Goal: Complete application form: Complete application form

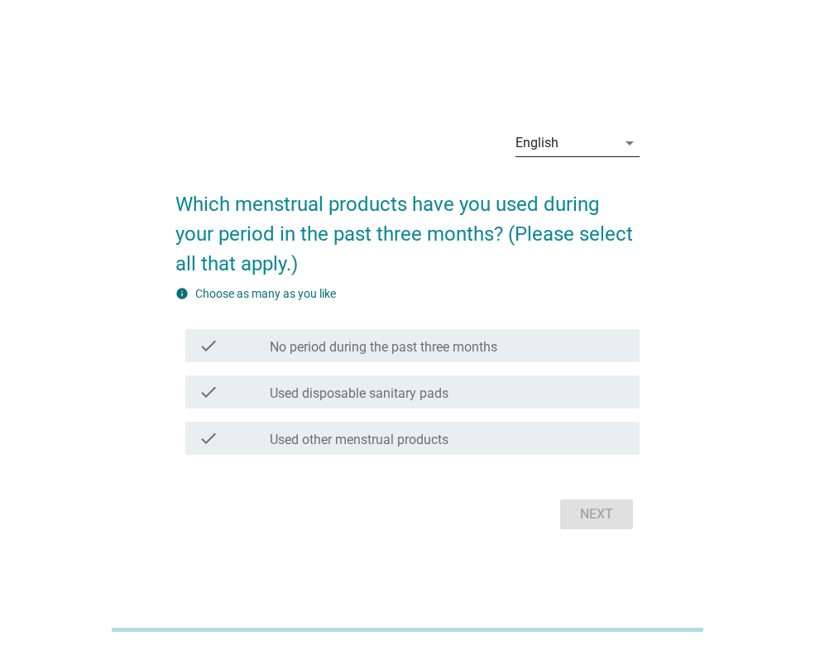
click at [549, 141] on div "English" at bounding box center [536, 143] width 43 height 15
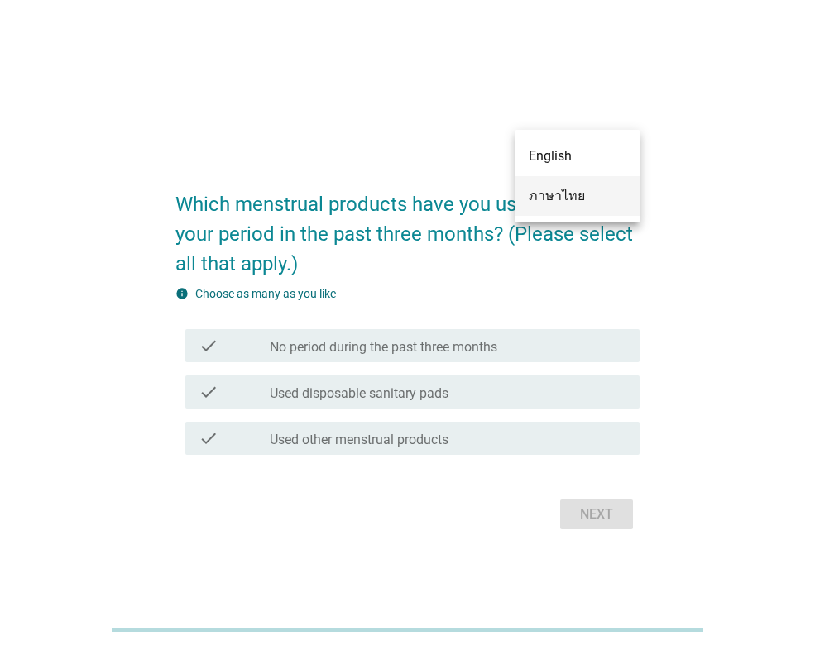
click at [544, 197] on div "ภาษาไทย" at bounding box center [577, 196] width 98 height 20
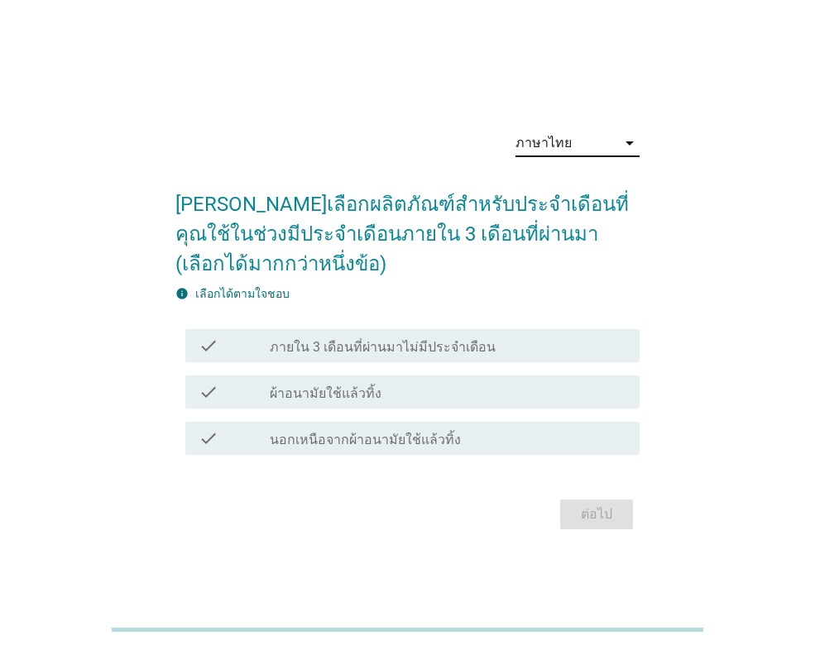
click at [395, 395] on div "check_box_outline_blank ผ้าอนามัยใช้แล้วทิ้ง" at bounding box center [448, 392] width 356 height 20
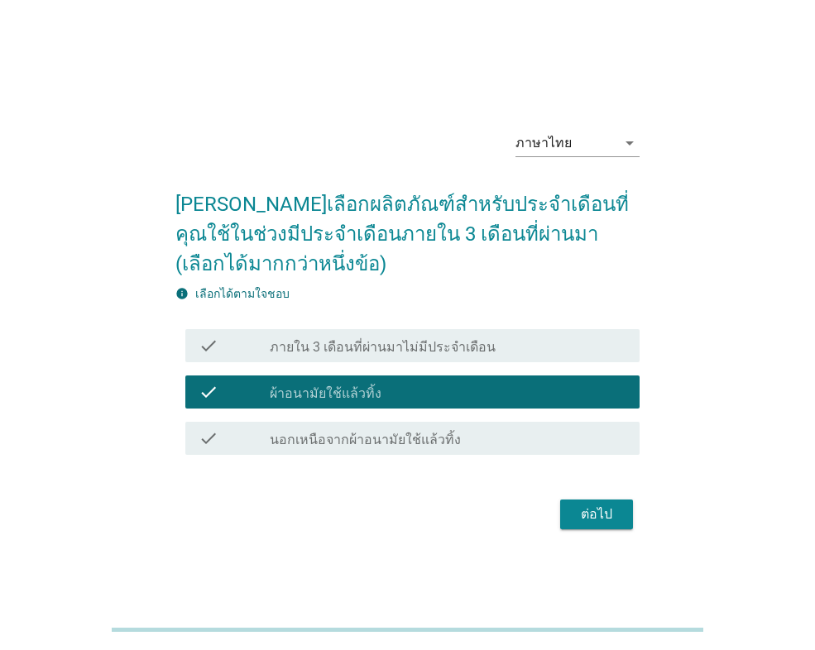
click at [605, 525] on button "ต่อไป" at bounding box center [596, 515] width 73 height 30
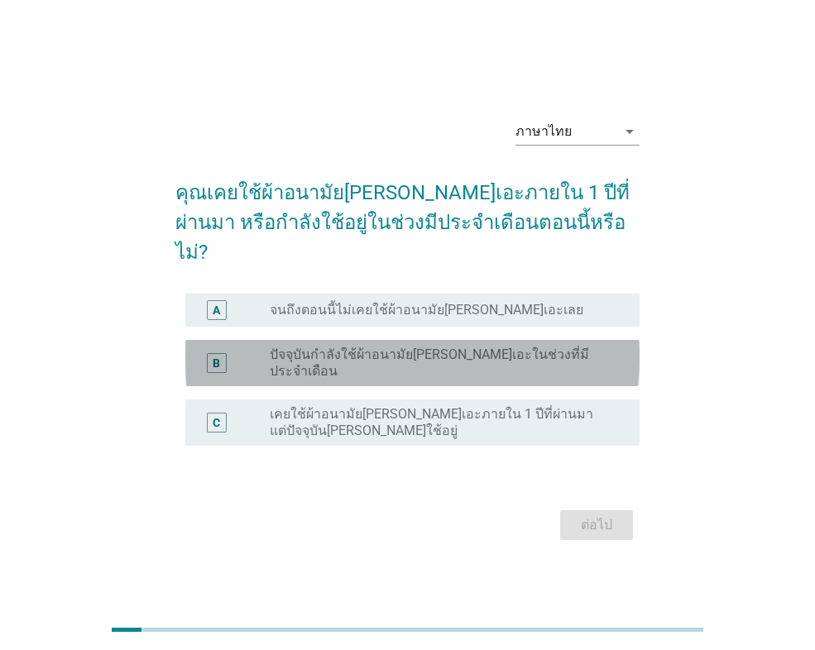
click at [332, 347] on label "ปัจจุบันกำลังใช้ผ้าอนามัย[PERSON_NAME]เอะในช่วงที่มีประจำเดือน" at bounding box center [441, 363] width 343 height 33
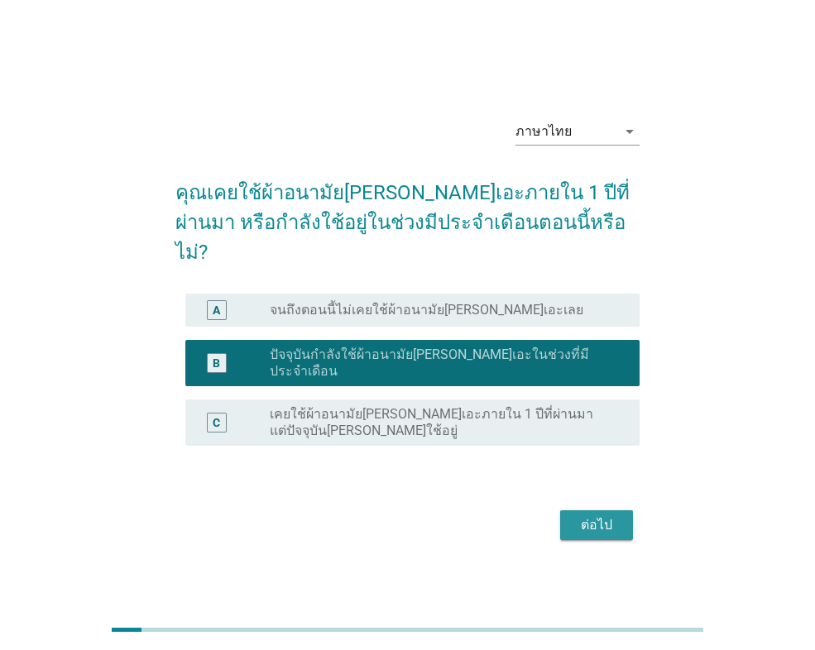
click at [598, 515] on div "ต่อไป" at bounding box center [596, 525] width 46 height 20
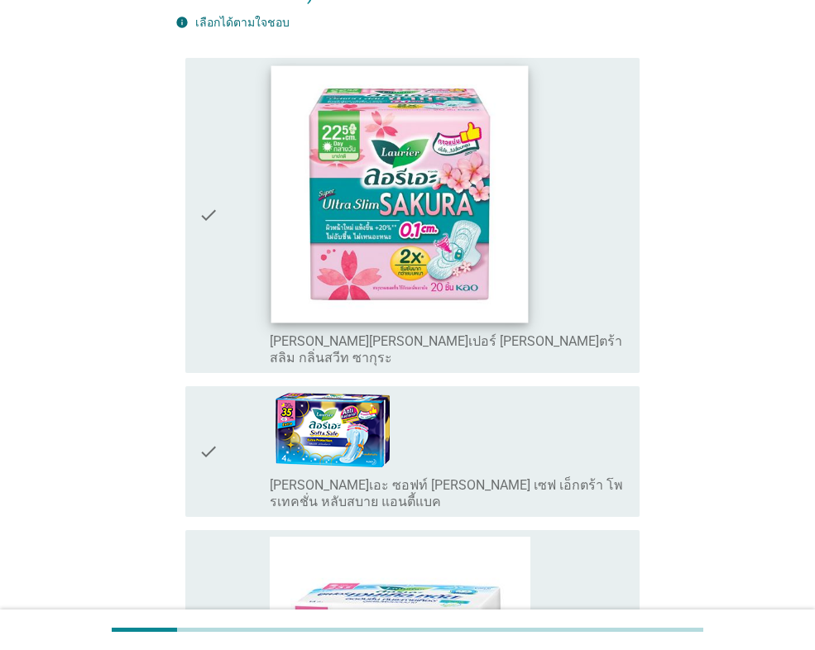
scroll to position [248, 0]
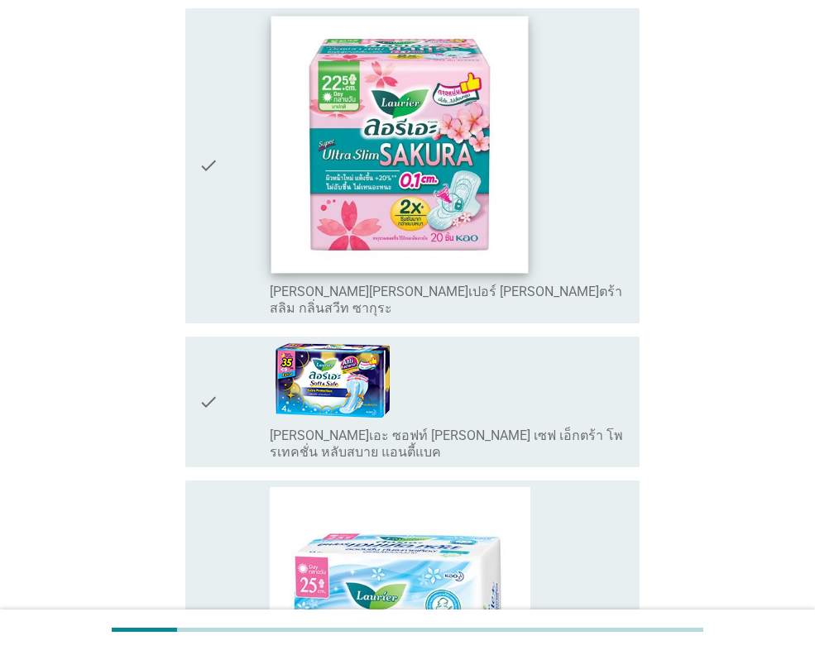
click at [399, 221] on img at bounding box center [399, 144] width 257 height 257
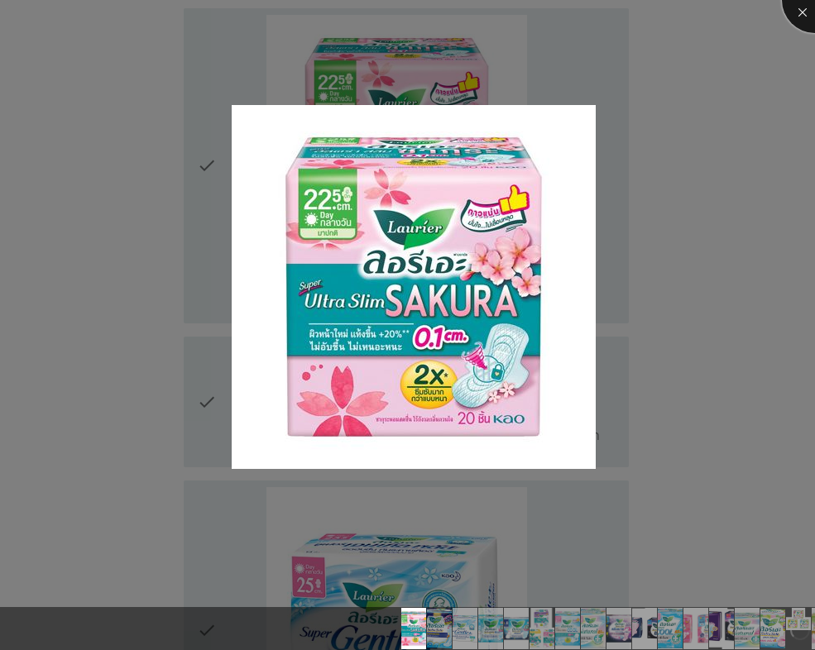
click at [809, 14] on div at bounding box center [815, 0] width 66 height 66
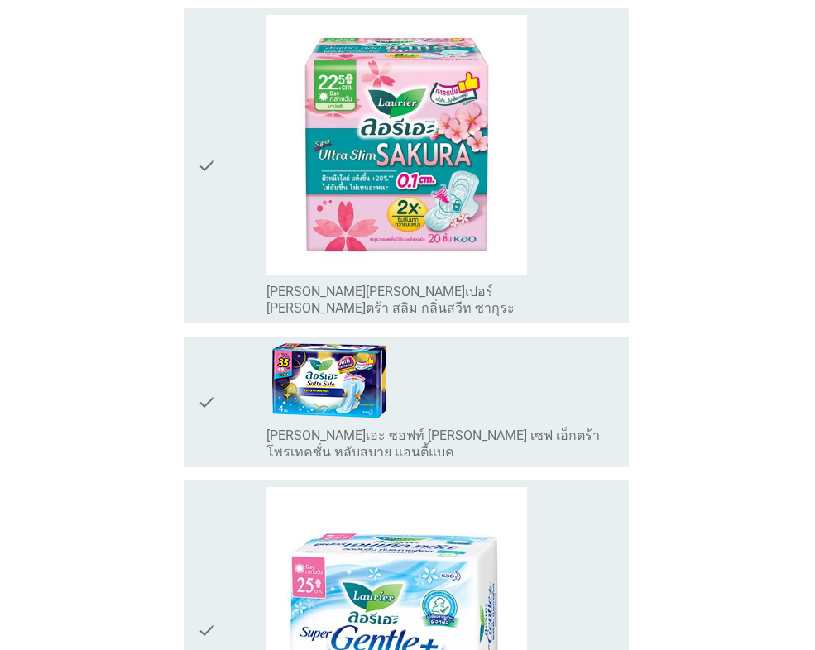
scroll to position [83, 0]
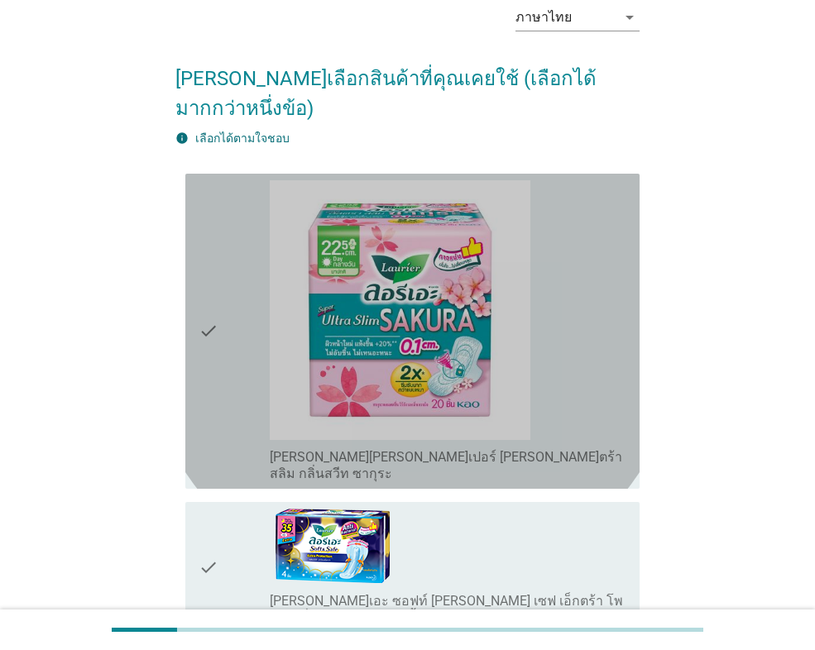
click at [203, 270] on icon "check" at bounding box center [208, 331] width 20 height 302
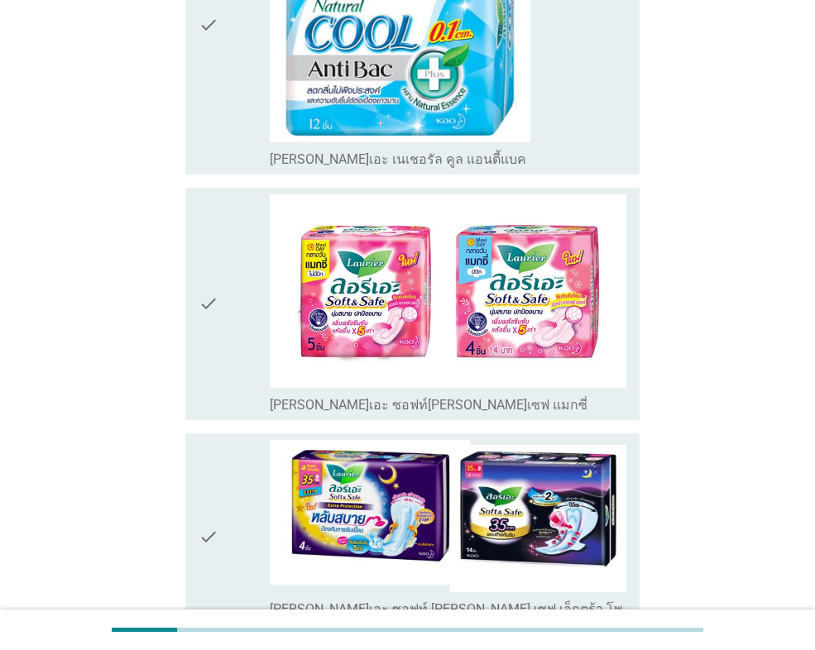
scroll to position [3308, 0]
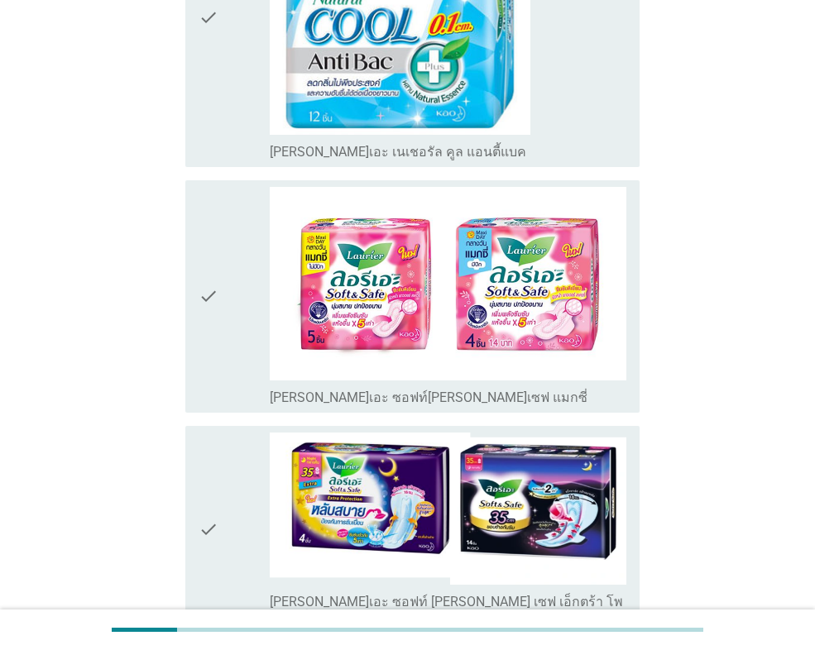
click at [213, 187] on icon "check" at bounding box center [208, 296] width 20 height 219
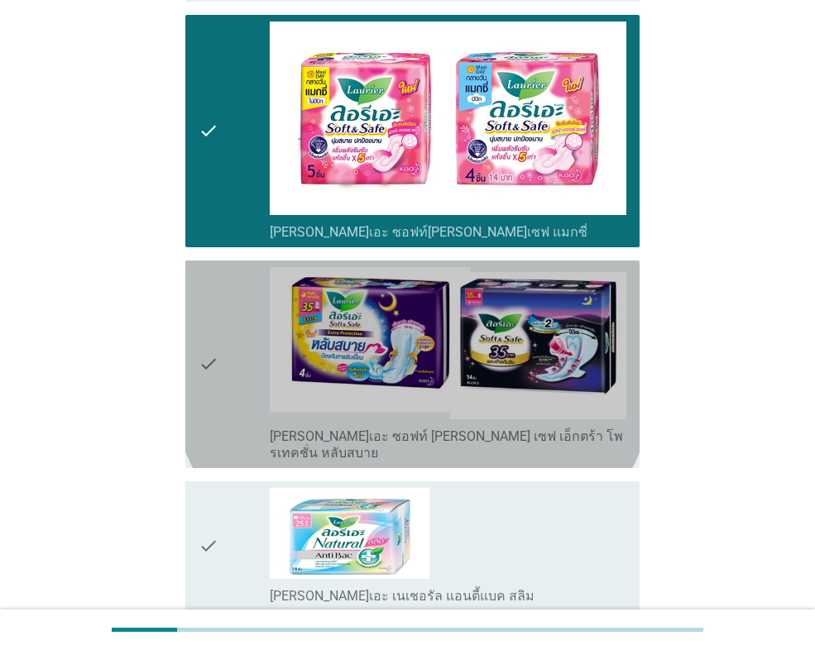
click at [205, 267] on icon "check" at bounding box center [208, 364] width 20 height 194
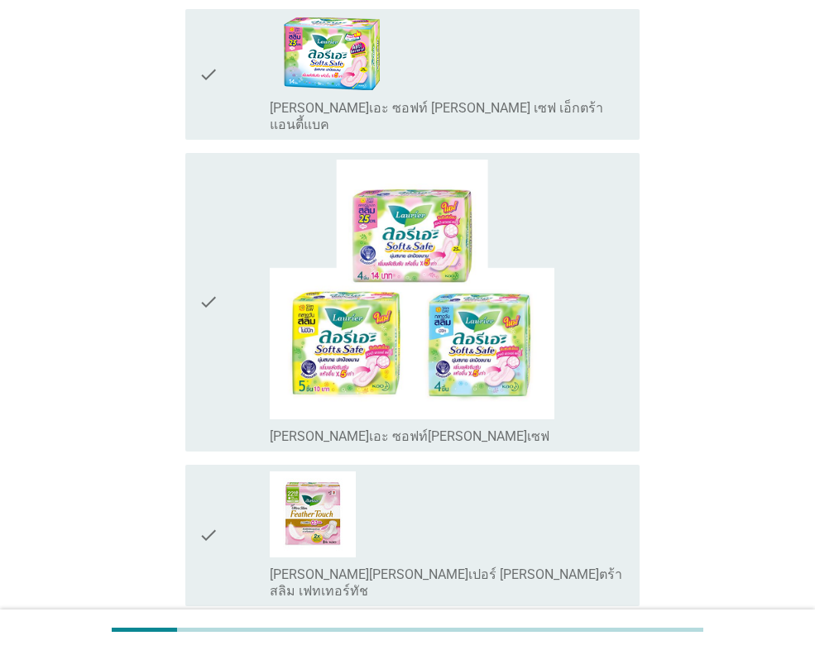
scroll to position [4105, 0]
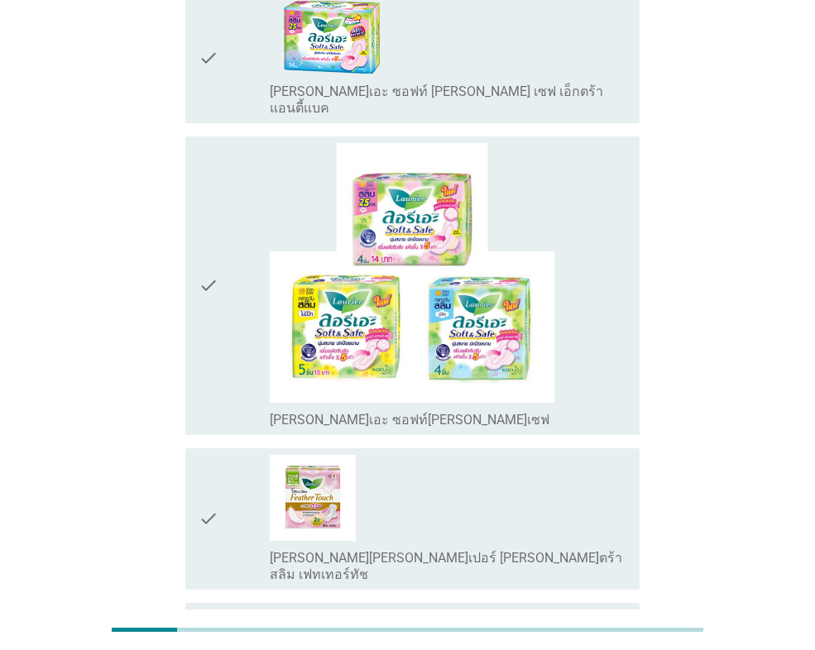
click at [204, 215] on icon "check" at bounding box center [208, 285] width 20 height 285
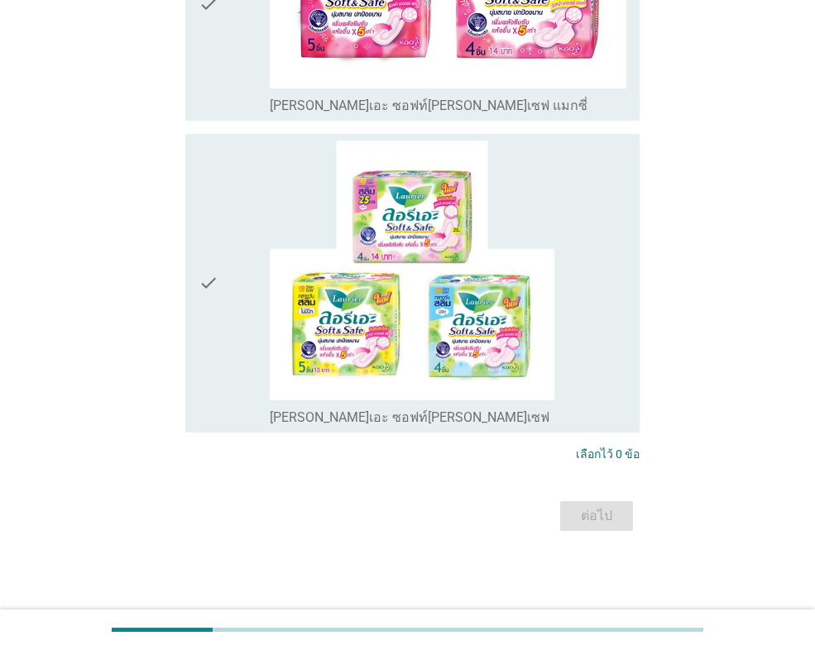
scroll to position [0, 0]
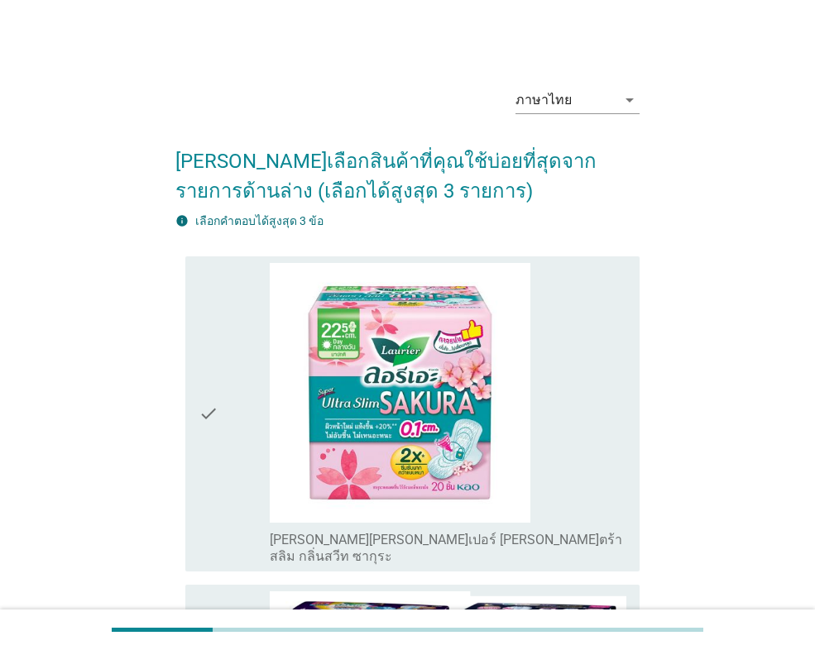
click at [212, 390] on icon "check" at bounding box center [208, 414] width 20 height 302
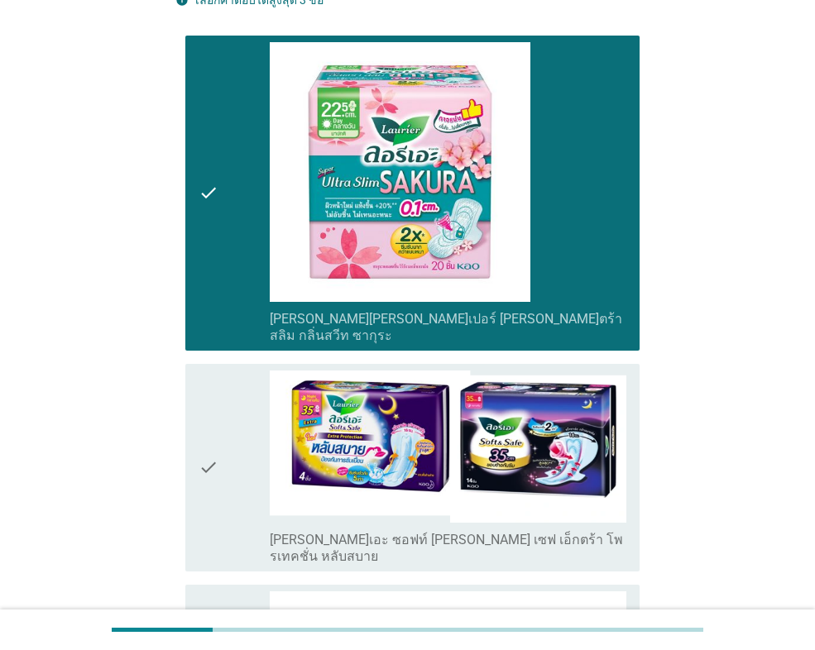
scroll to position [496, 0]
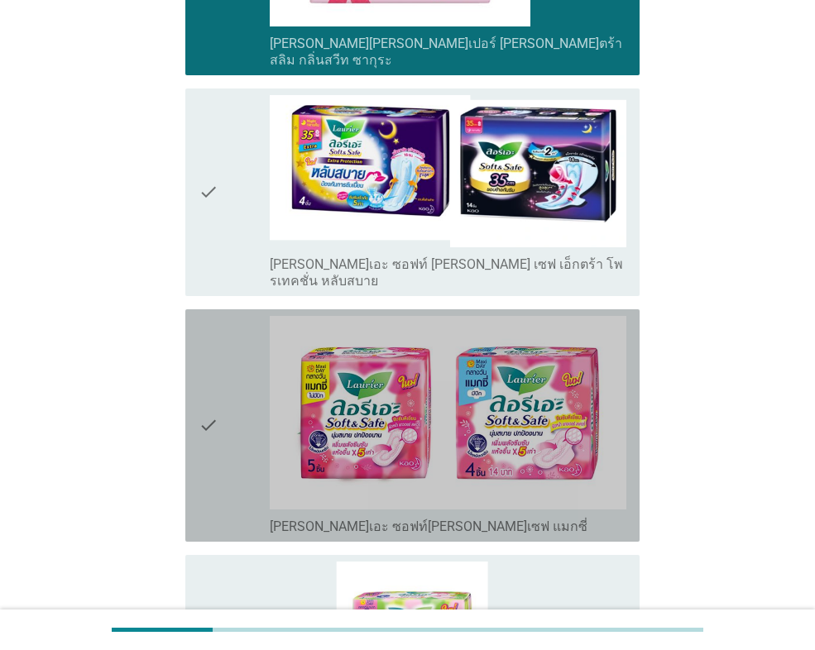
click at [223, 355] on div "check" at bounding box center [233, 425] width 71 height 219
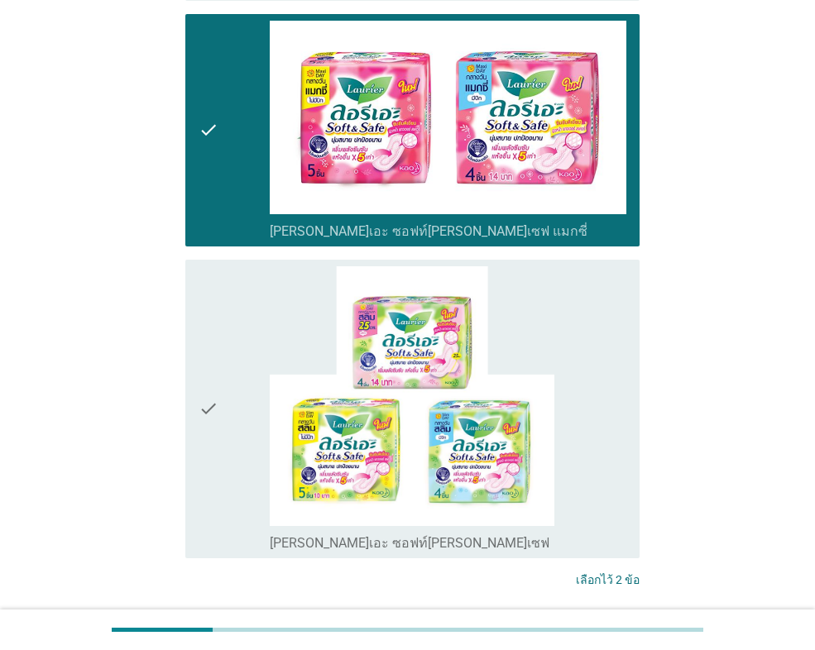
scroll to position [884, 0]
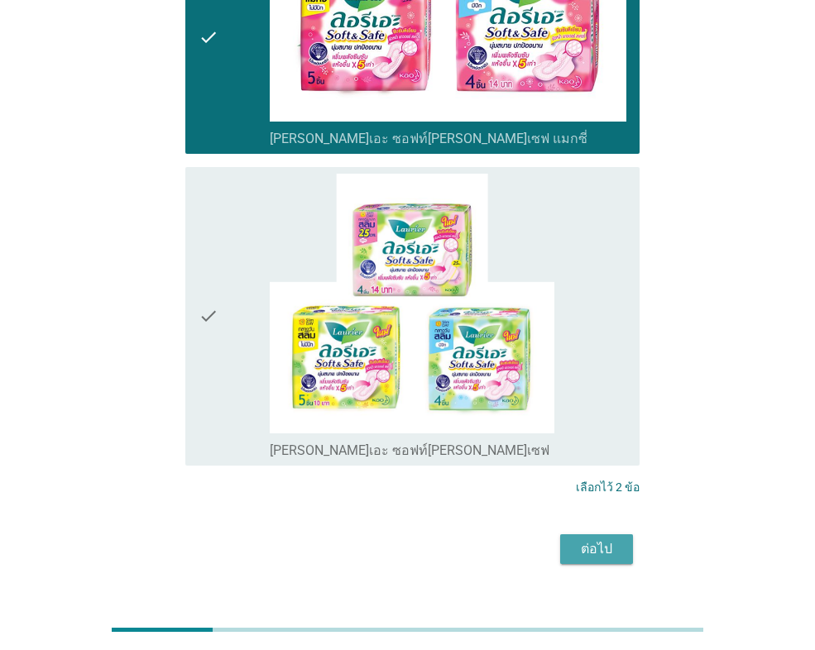
click at [603, 539] on div "ต่อไป" at bounding box center [596, 549] width 46 height 20
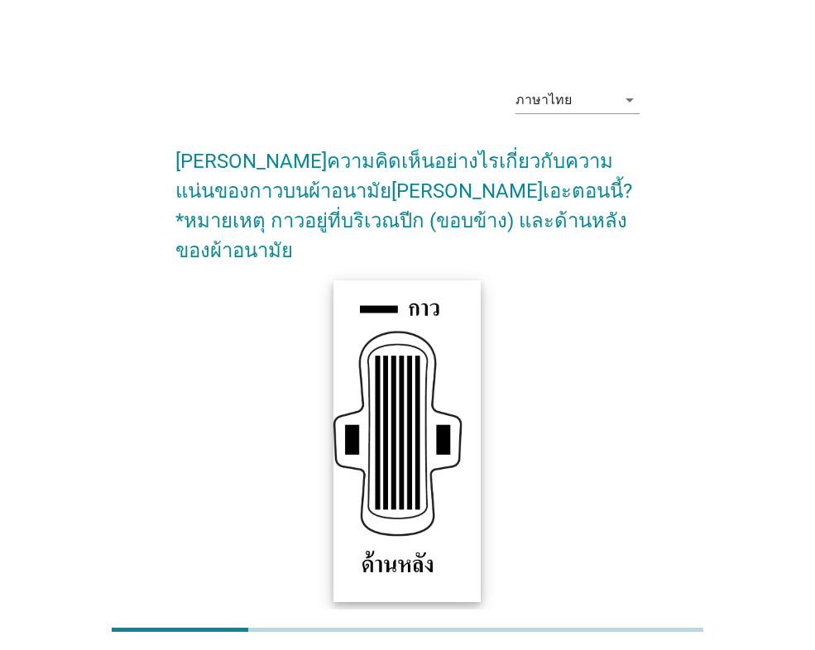
scroll to position [289, 0]
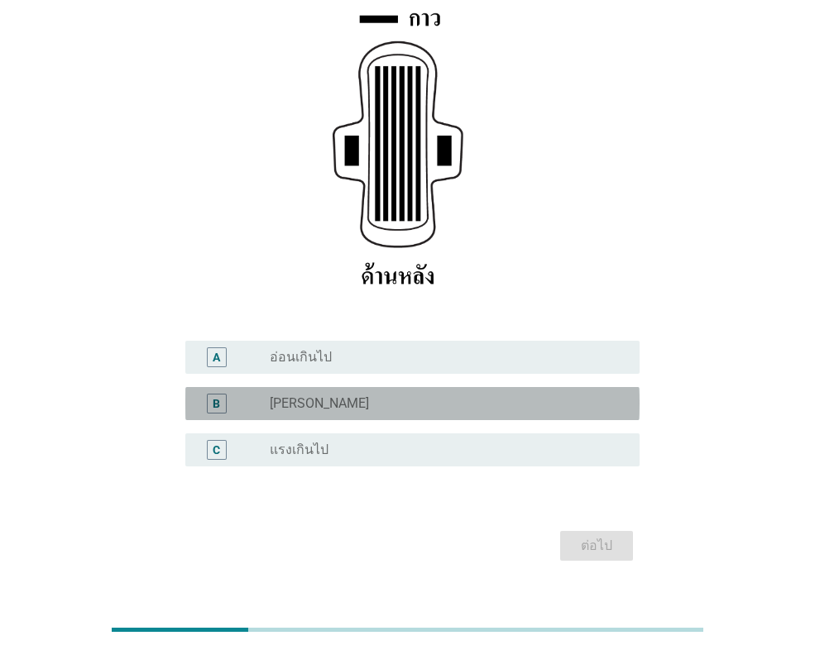
click at [397, 395] on div "radio_button_unchecked [PERSON_NAME]" at bounding box center [441, 403] width 343 height 17
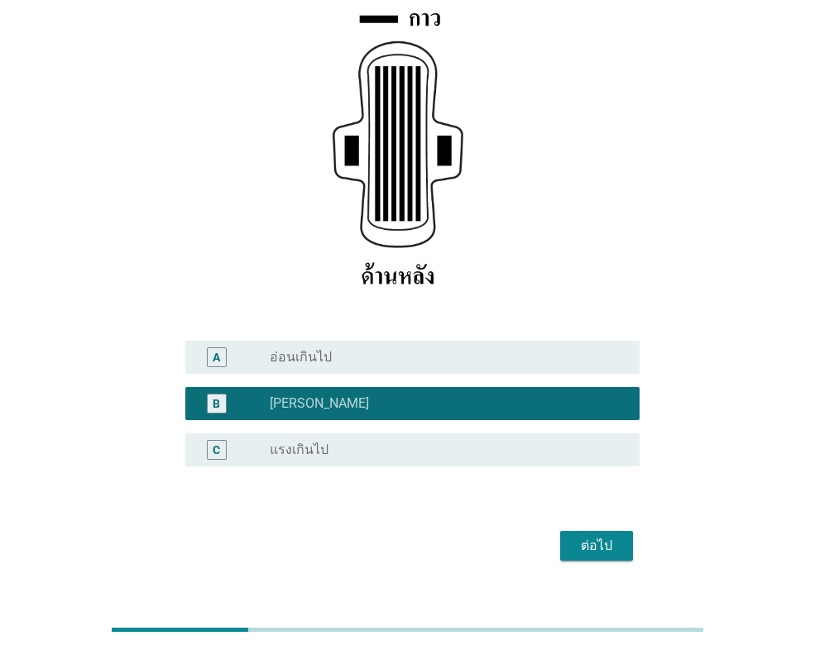
click at [557, 526] on div "ต่อไป" at bounding box center [407, 546] width 464 height 40
click at [578, 536] on div "ต่อไป" at bounding box center [596, 546] width 46 height 20
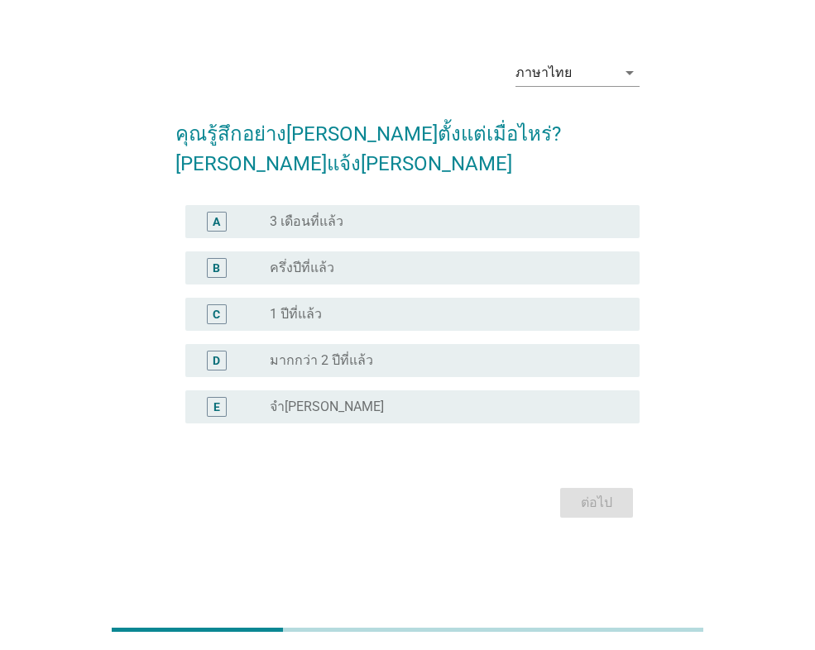
scroll to position [0, 0]
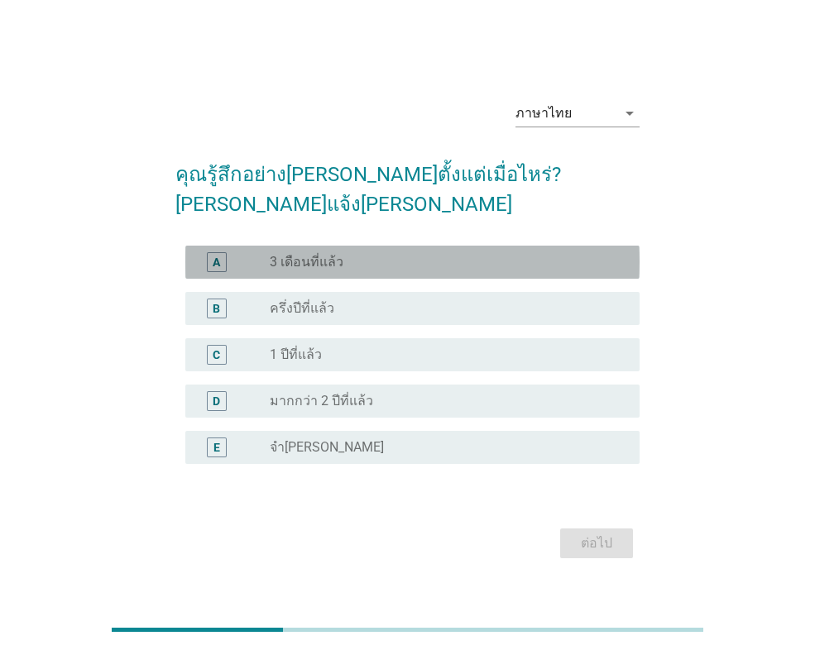
click at [289, 254] on label "3 เดือนที่แล้ว" at bounding box center [307, 262] width 74 height 17
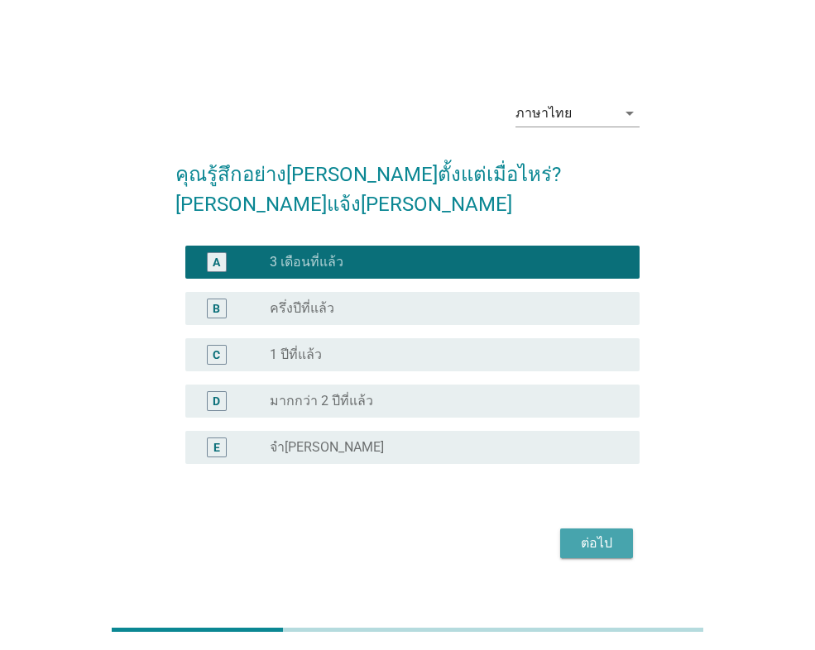
click at [609, 537] on div "ต่อไป" at bounding box center [596, 543] width 46 height 20
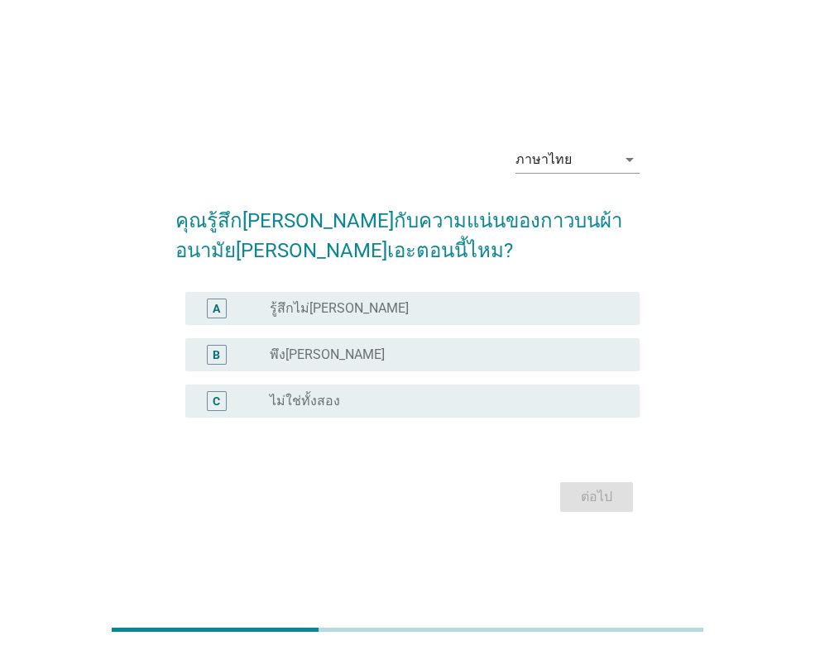
click at [328, 363] on div "radio_button_unchecked พึง[PERSON_NAME]" at bounding box center [448, 355] width 356 height 20
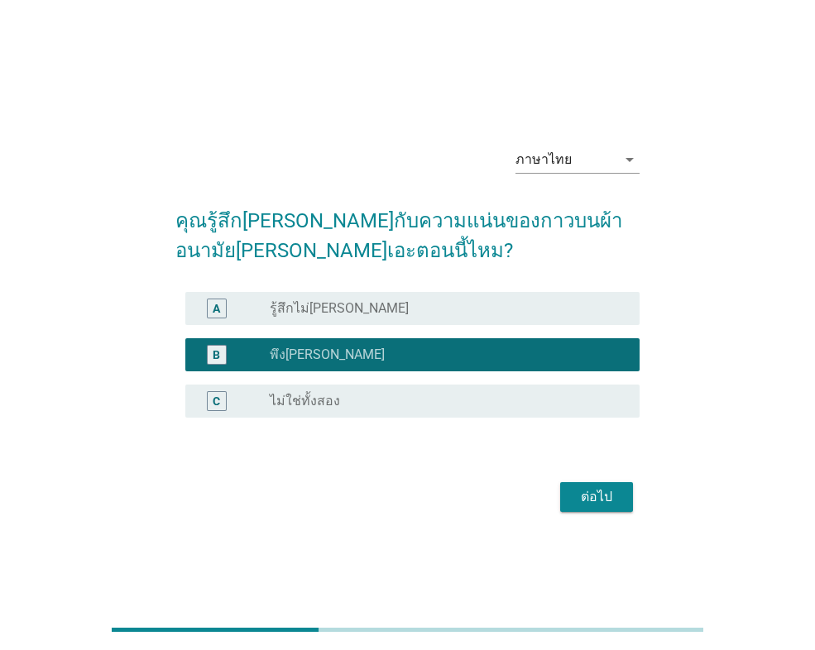
click at [600, 479] on div "ต่อไป" at bounding box center [407, 497] width 464 height 40
click at [604, 498] on div "ต่อไป" at bounding box center [596, 497] width 46 height 20
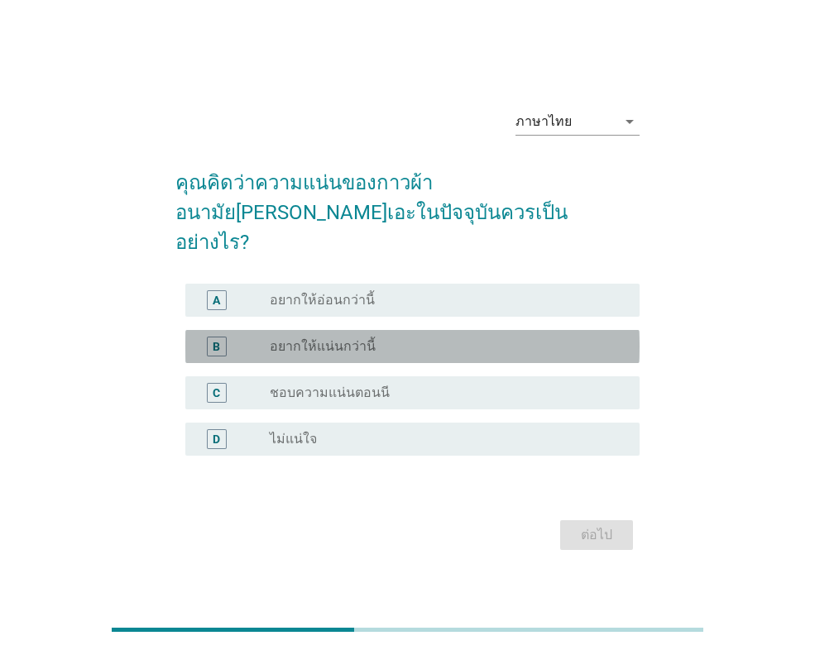
click at [375, 338] on div "radio_button_unchecked อยากให้แน่นกว่านี้" at bounding box center [441, 346] width 343 height 17
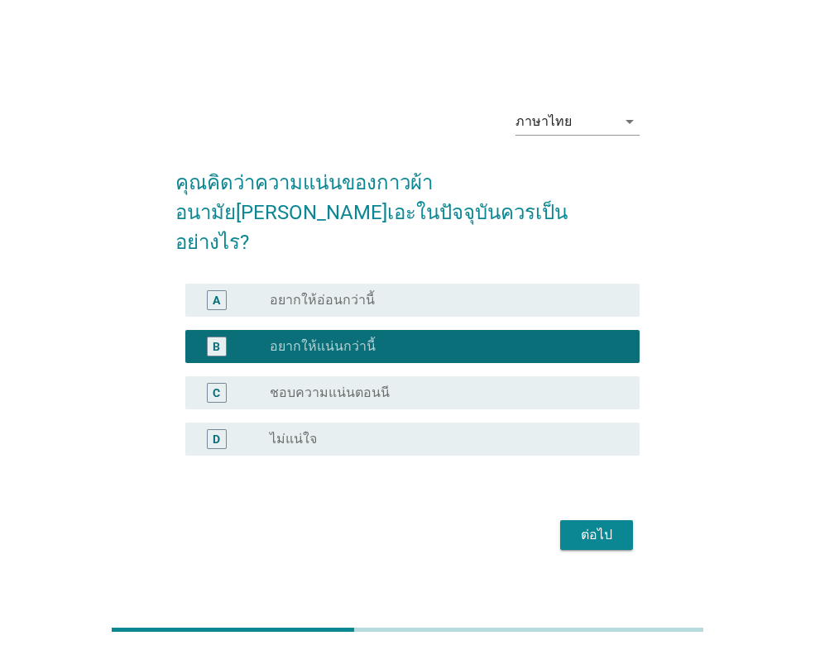
click at [596, 527] on div "ต่อไป" at bounding box center [596, 535] width 46 height 20
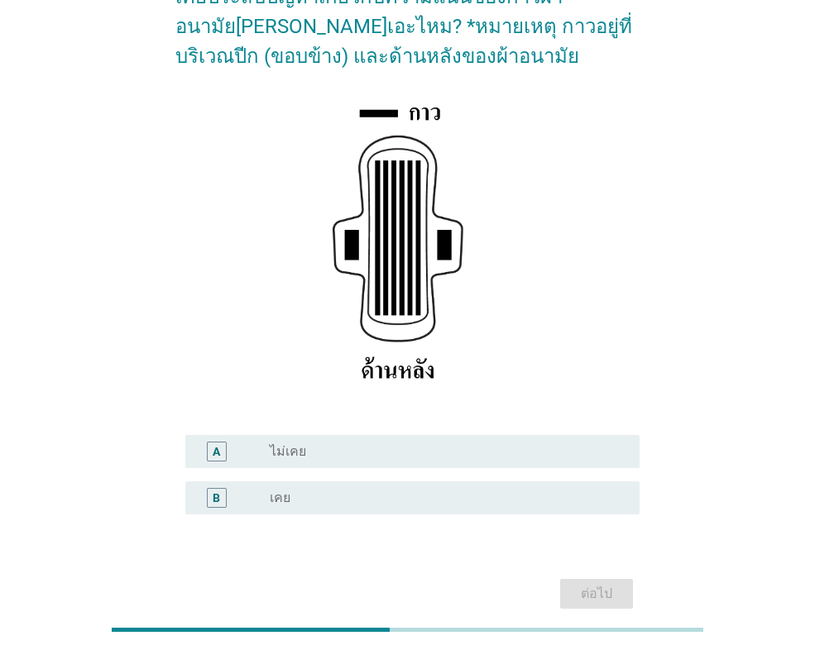
scroll to position [165, 0]
click at [375, 495] on div "radio_button_unchecked เคย" at bounding box center [441, 497] width 343 height 17
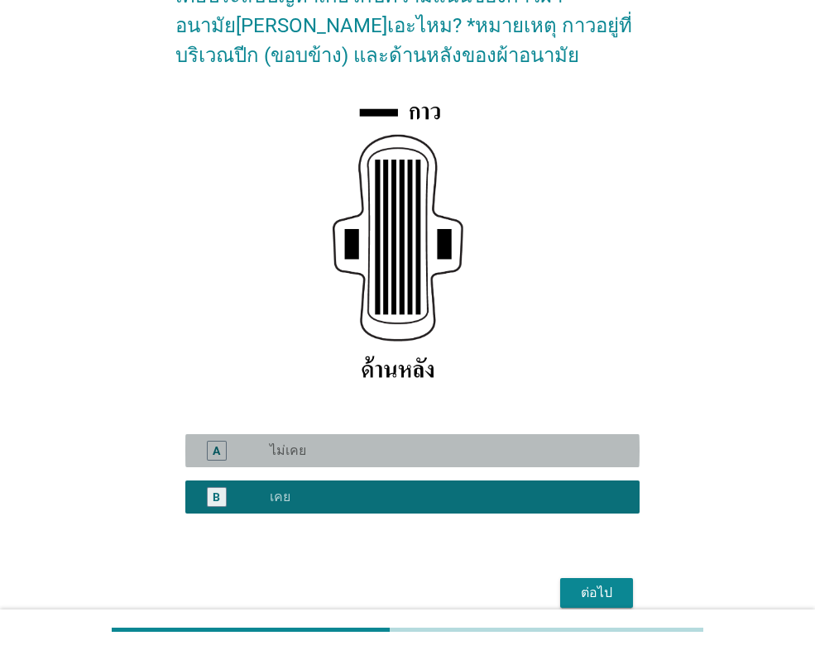
click at [366, 459] on div "radio_button_unchecked ไม่เคย" at bounding box center [441, 450] width 343 height 17
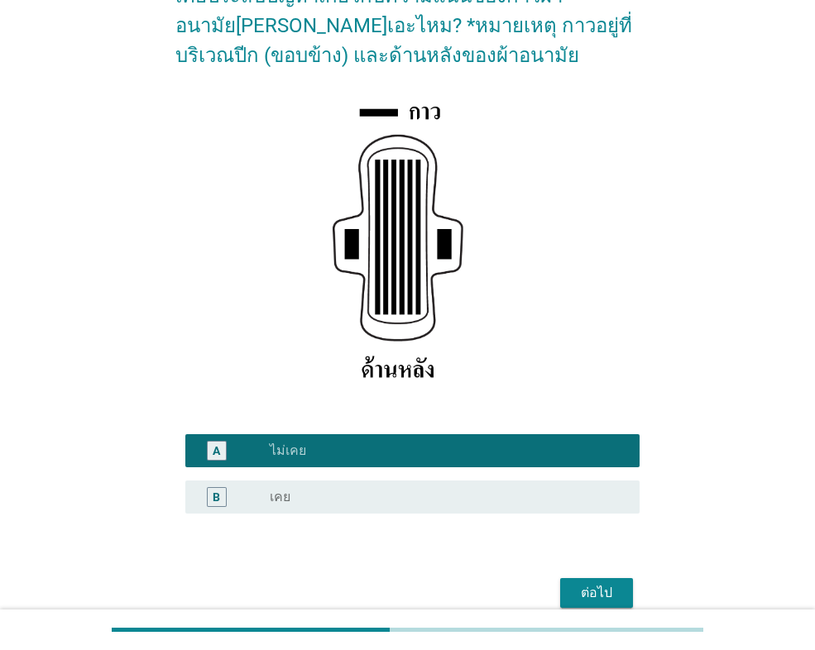
click at [599, 588] on div "ต่อไป" at bounding box center [596, 593] width 46 height 20
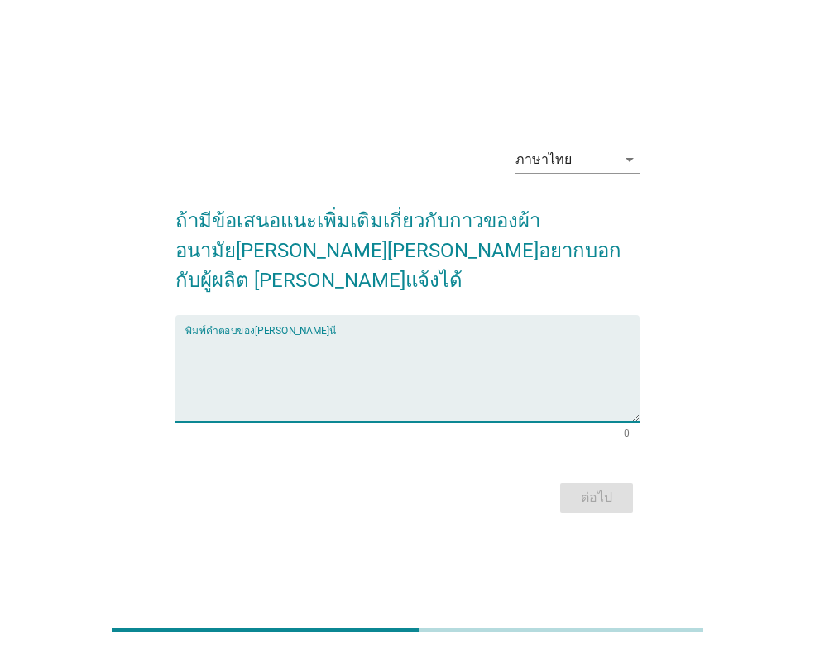
click at [313, 335] on textarea "พิมพ์คำตอบของคุณ ที่นี่" at bounding box center [412, 378] width 454 height 87
type textarea "ตรงส่วนมท้ายบริเวณกิน[PERSON_NAME]ติด"
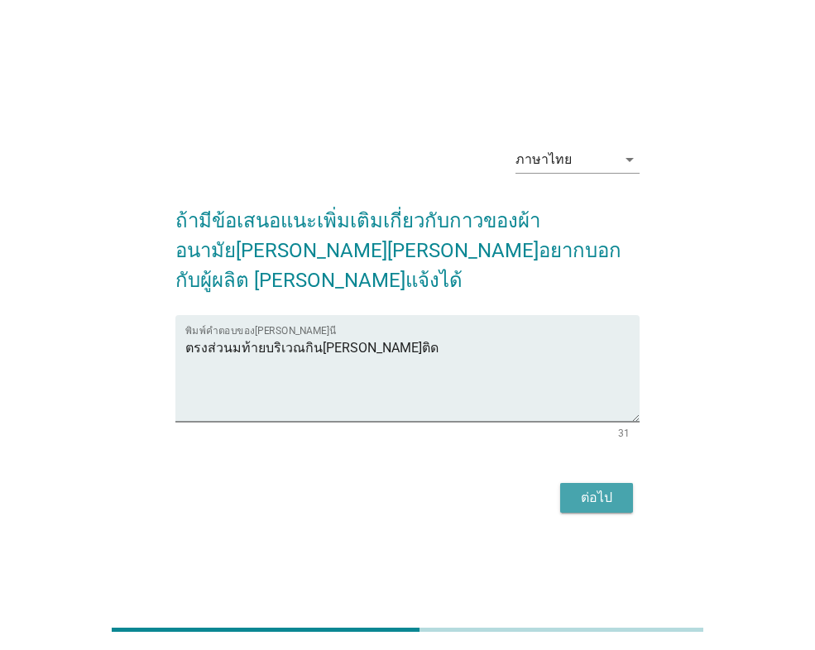
click at [575, 488] on div "ต่อไป" at bounding box center [596, 498] width 46 height 20
